Goal: Answer question/provide support

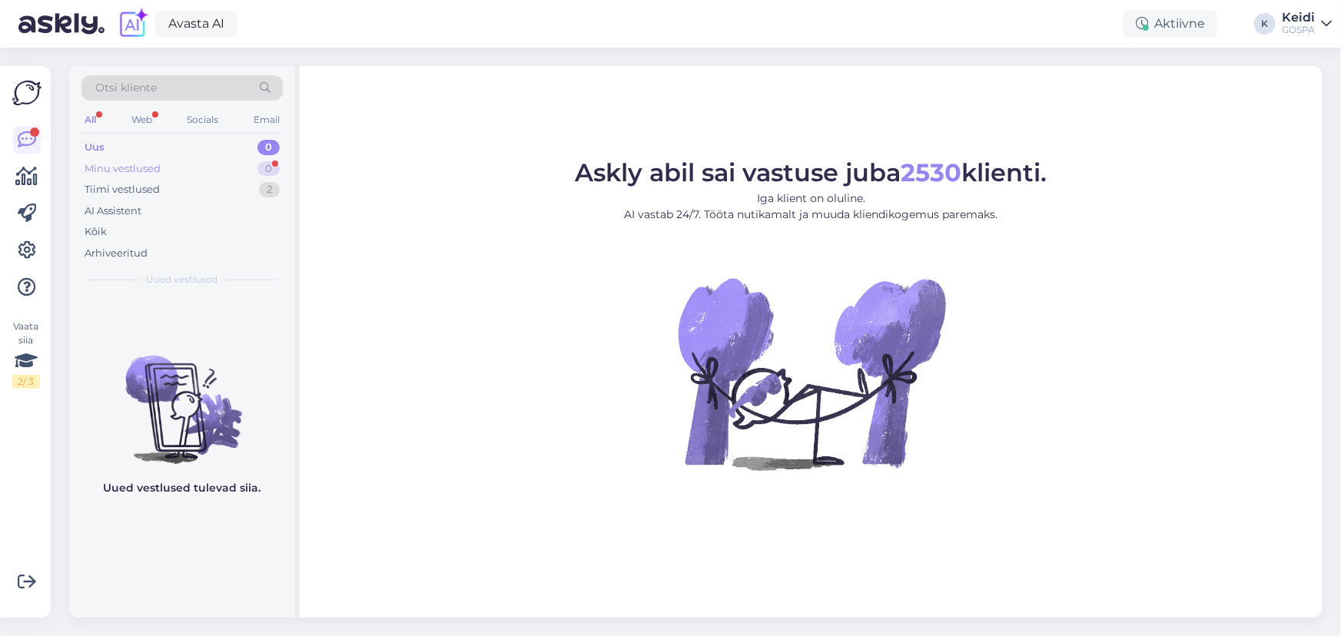
drag, startPoint x: 0, startPoint y: 0, endPoint x: 245, endPoint y: 166, distance: 296.0
click at [245, 166] on div "Minu vestlused 0" at bounding box center [181, 169] width 201 height 22
click at [224, 201] on div "AI Assistent" at bounding box center [181, 212] width 201 height 22
click at [234, 184] on div "Tiimi vestlused 2" at bounding box center [181, 190] width 201 height 22
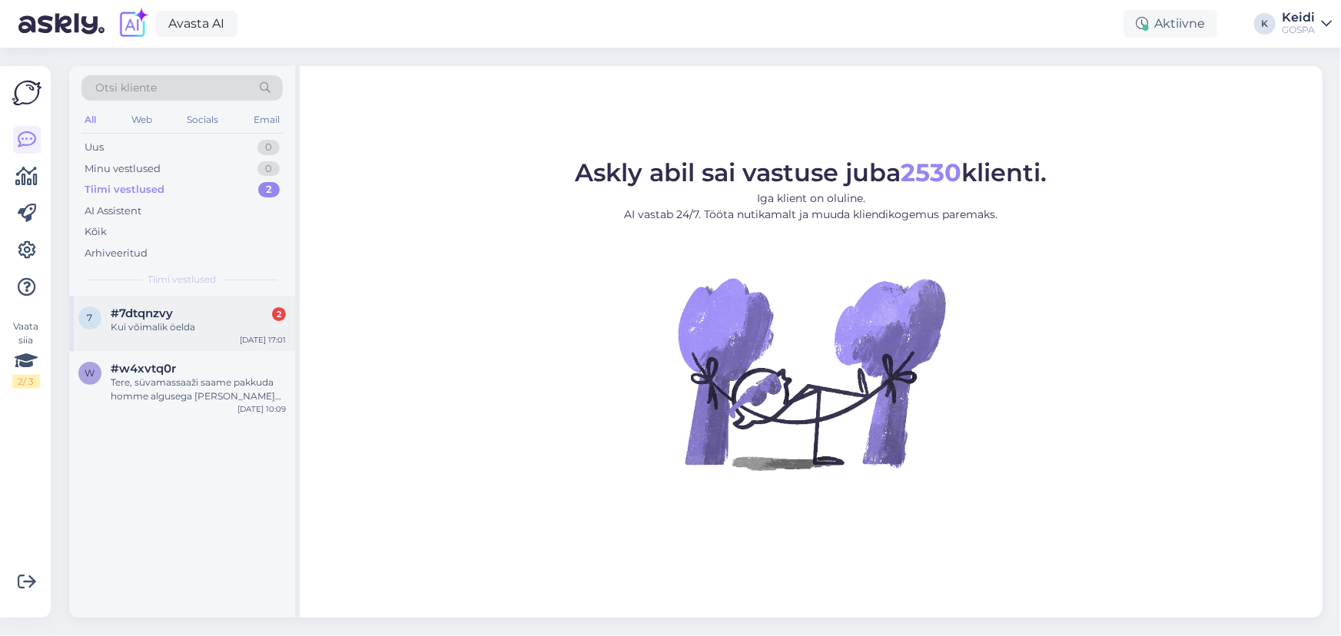
click at [234, 324] on div "Kui võimalik öelda" at bounding box center [198, 327] width 175 height 14
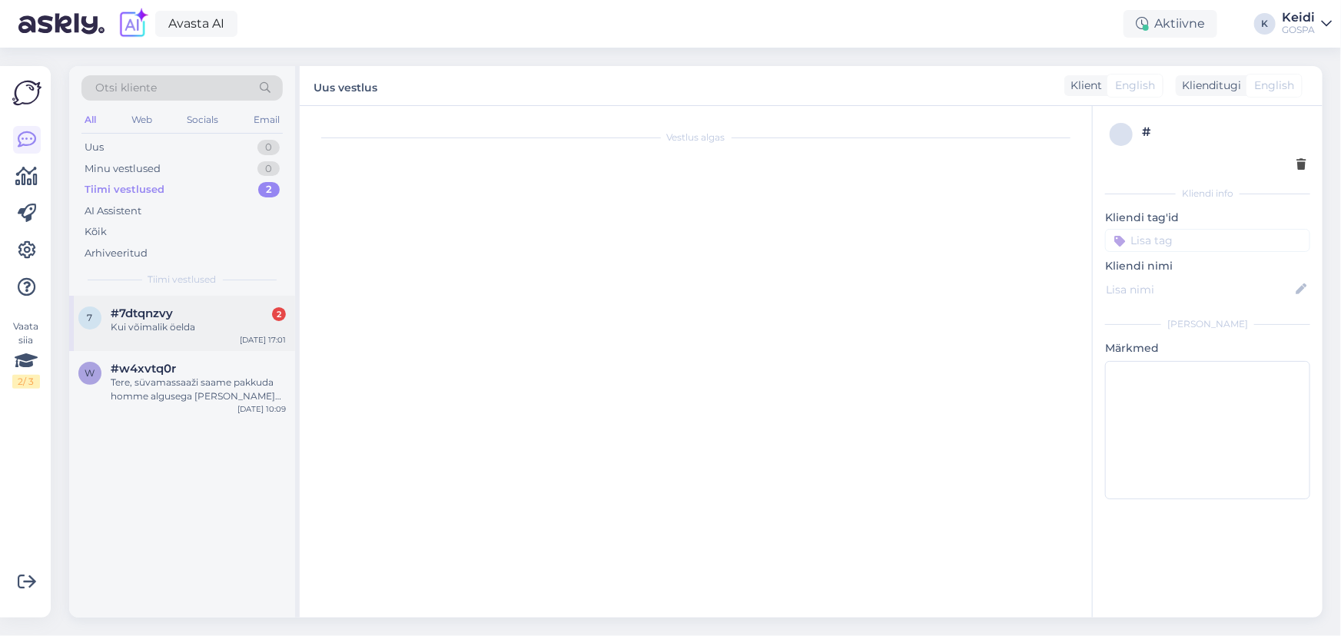
scroll to position [370, 0]
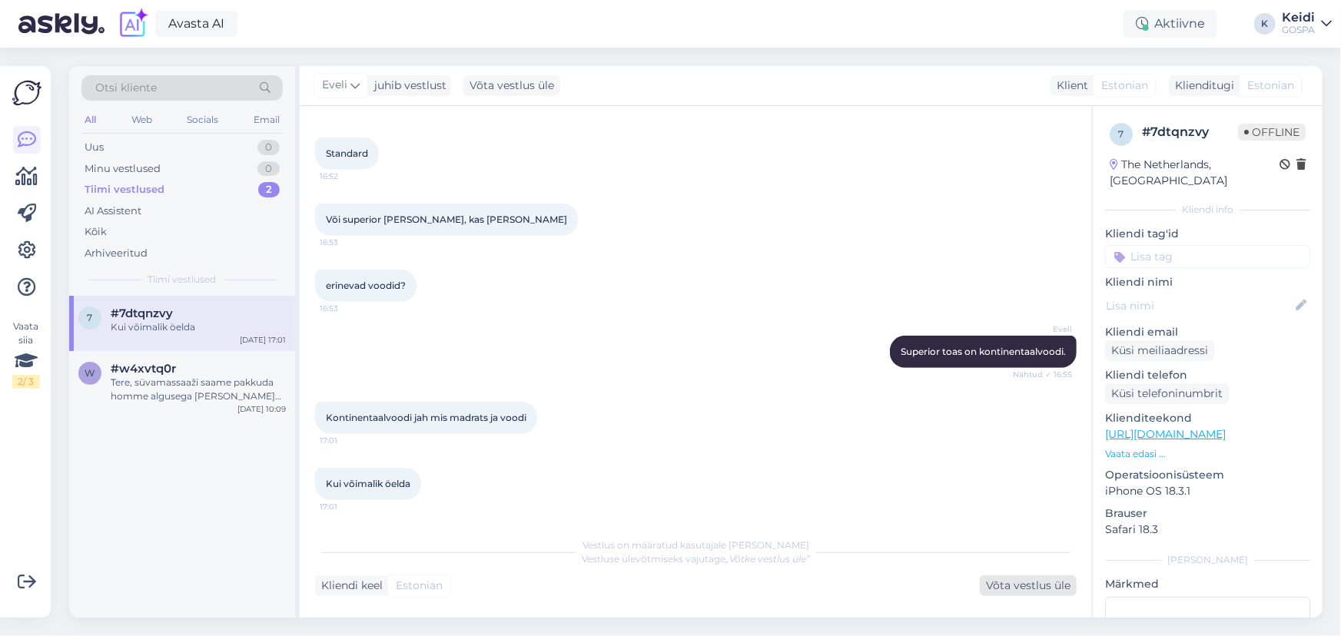
click at [1027, 582] on div "Võta vestlus üle" at bounding box center [1028, 585] width 97 height 21
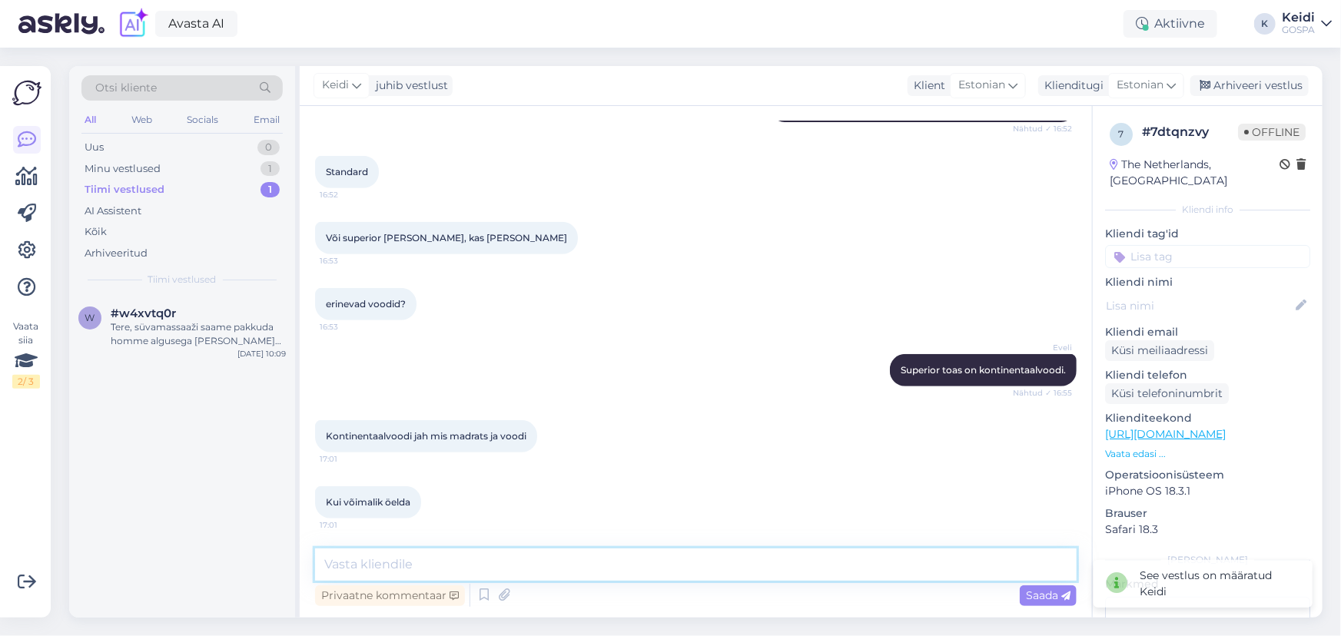
click at [638, 570] on textarea at bounding box center [695, 565] width 761 height 32
type textarea "M"
type textarea "Superior toas olevad voodid on pärit"
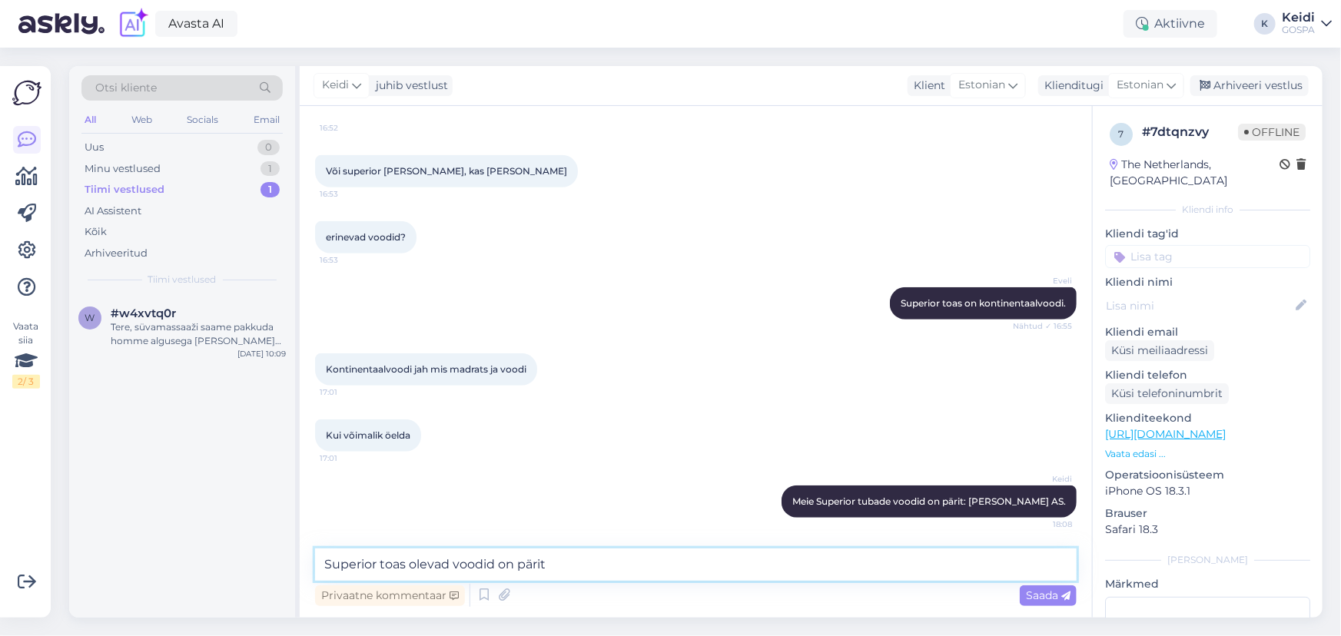
drag, startPoint x: 595, startPoint y: 575, endPoint x: 311, endPoint y: 539, distance: 286.6
click at [311, 539] on div "Vestlus algas [DATE] Tere mis firma voodeid ja madratseid kasutate? 16:09 Hi, w…" at bounding box center [696, 362] width 792 height 512
